Goal: Find contact information: Obtain details needed to contact an individual or organization

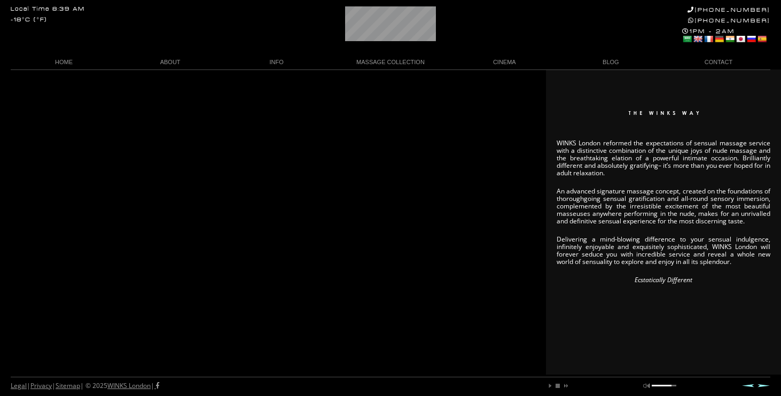
scroll to position [0, 200]
click at [326, 274] on div "WINKS London reformed the expectations of sensual massage service with a distin…" at bounding box center [390, 221] width 781 height 305
click at [731, 62] on link "CONTACT" at bounding box center [717, 62] width 106 height 14
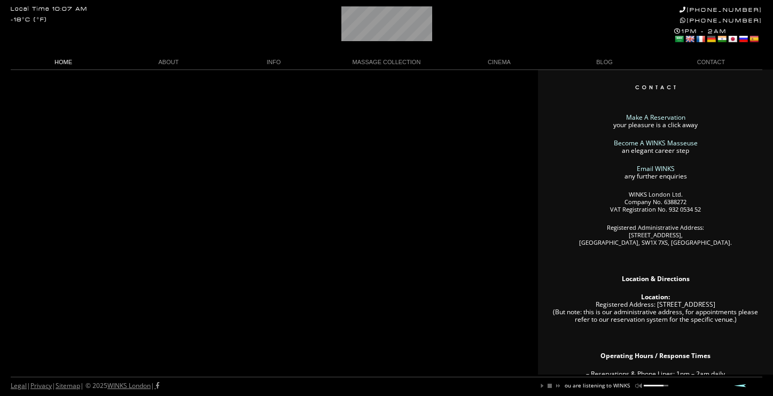
click at [63, 60] on link "HOME" at bounding box center [63, 62] width 105 height 14
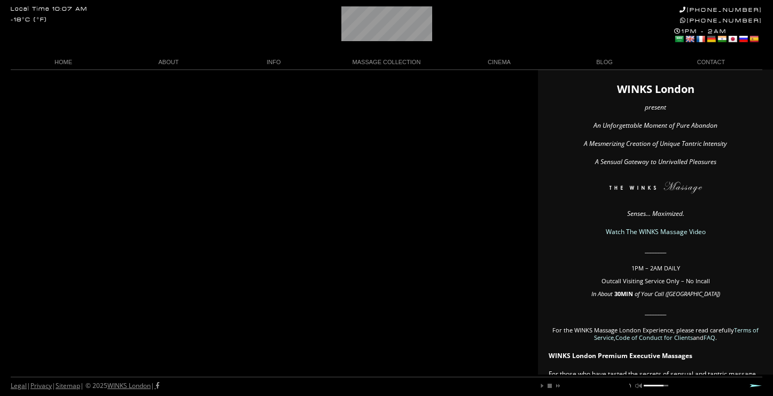
drag, startPoint x: 630, startPoint y: 234, endPoint x: 590, endPoint y: 254, distance: 44.7
click at [621, 230] on link "Watch The WINKS Massage Video" at bounding box center [656, 231] width 100 height 9
click at [494, 68] on link "CINEMA" at bounding box center [499, 62] width 105 height 14
click at [494, 75] on link "WINKS Massage Video" at bounding box center [499, 77] width 91 height 14
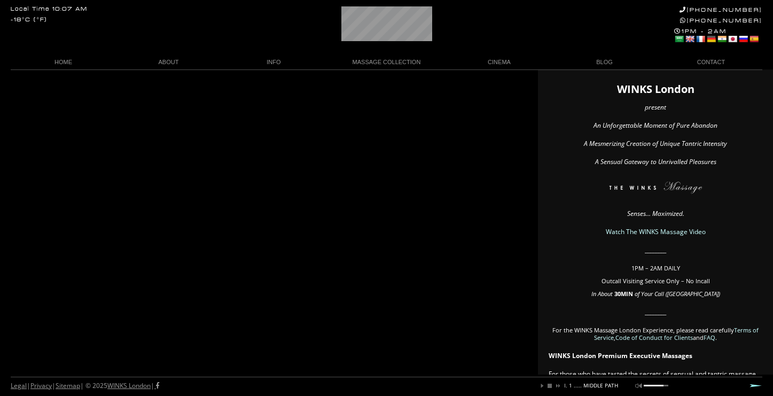
scroll to position [0, 156]
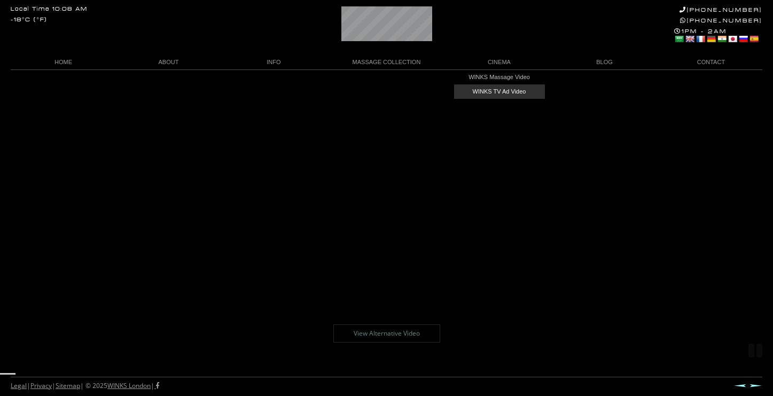
click at [503, 91] on link "WINKS TV Ad Video" at bounding box center [499, 91] width 91 height 14
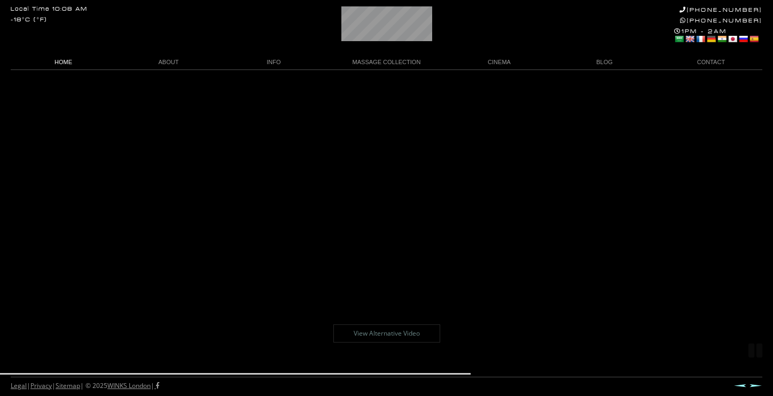
click at [59, 59] on link "HOME" at bounding box center [63, 62] width 105 height 14
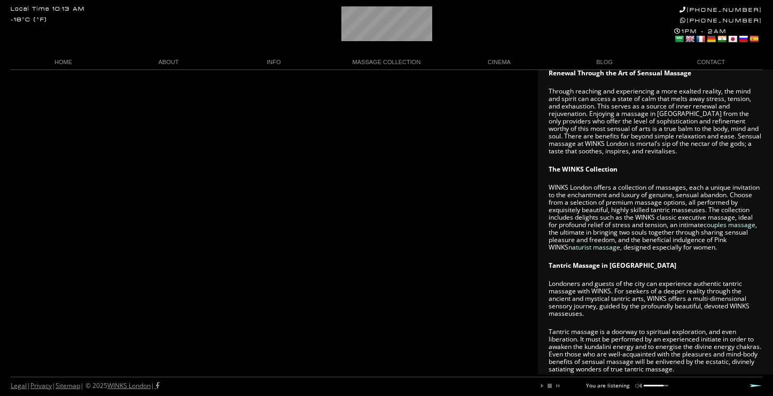
scroll to position [606, 0]
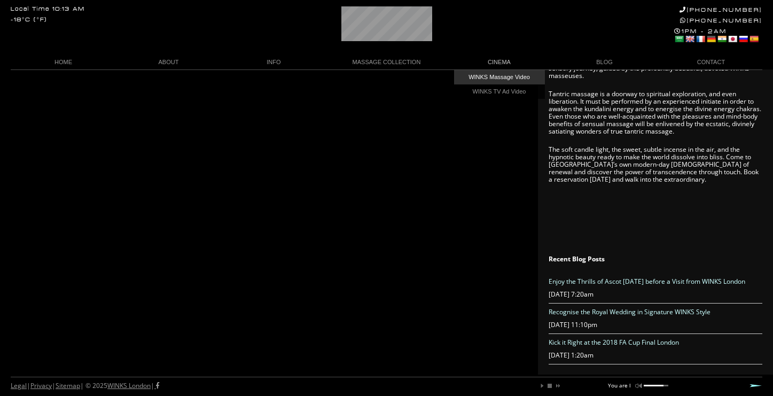
click at [485, 78] on link "WINKS Massage Video" at bounding box center [499, 77] width 91 height 14
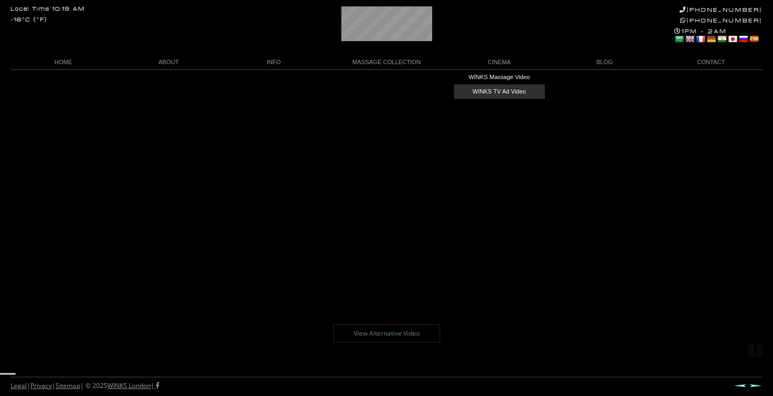
click at [476, 90] on link "WINKS TV Ad Video" at bounding box center [499, 91] width 91 height 14
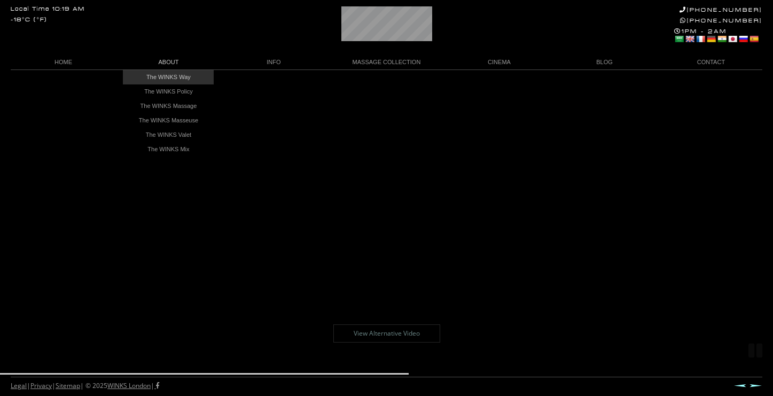
click at [187, 76] on link "The WINKS Way" at bounding box center [168, 77] width 91 height 14
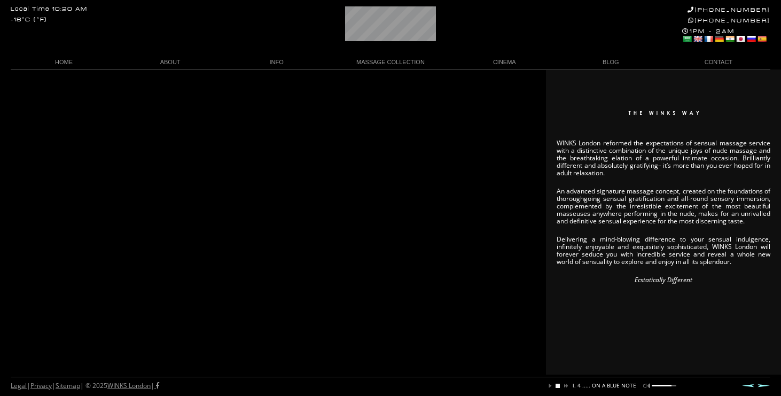
click at [558, 388] on link "stop" at bounding box center [558, 386] width 6 height 6
click at [549, 385] on link "play" at bounding box center [550, 386] width 6 height 6
click at [555, 388] on link "stop" at bounding box center [558, 386] width 6 height 6
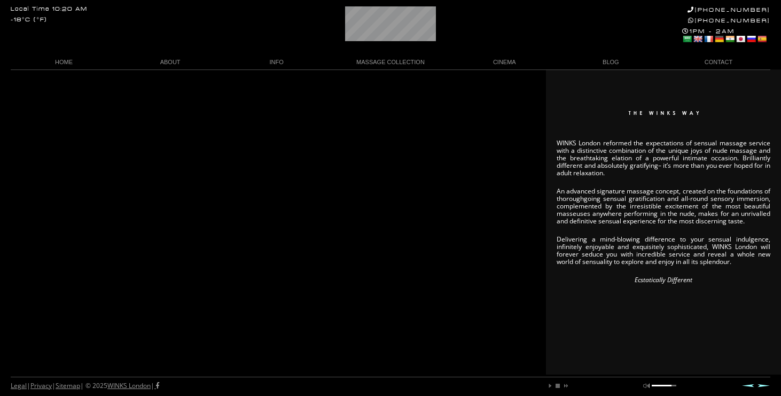
scroll to position [0, 64]
click at [688, 38] on link at bounding box center [688, 39] width 10 height 9
click at [698, 41] on link at bounding box center [698, 39] width 10 height 9
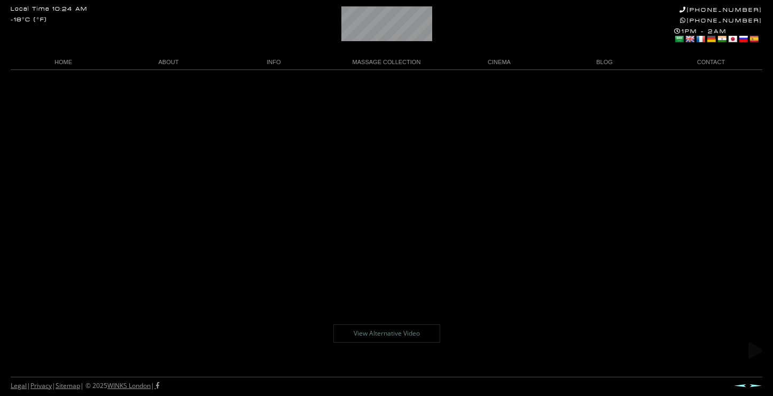
click at [703, 19] on link "[PHONE_NUMBER]" at bounding box center [721, 20] width 82 height 7
click at [56, 65] on link "HOME" at bounding box center [63, 62] width 105 height 14
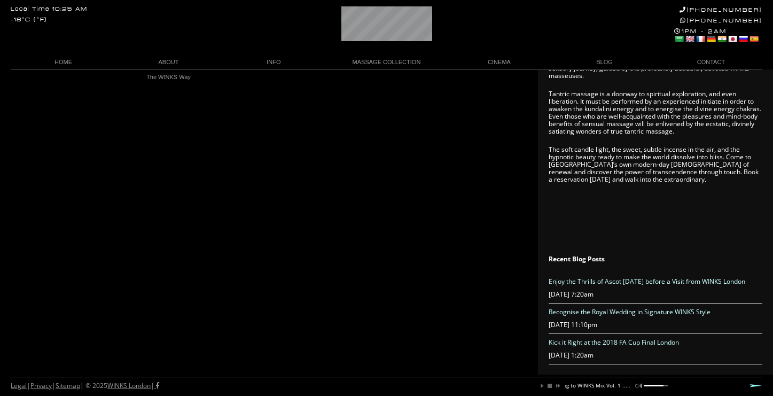
scroll to position [0, 107]
